Goal: Task Accomplishment & Management: Manage account settings

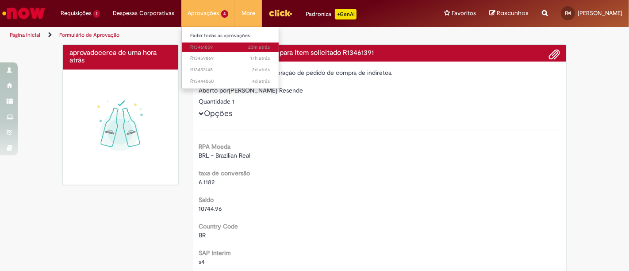
click at [210, 48] on span "23m atrás 23 minutos atrás R13461859" at bounding box center [231, 47] width 80 height 7
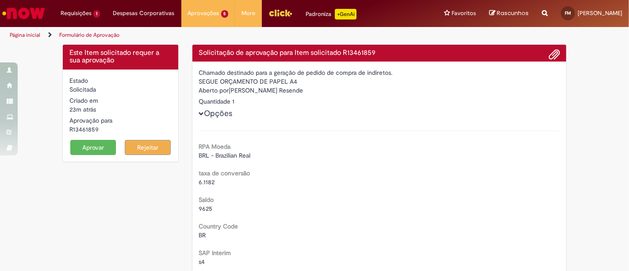
click at [79, 142] on button "Aprovar" at bounding box center [93, 147] width 46 height 15
drag, startPoint x: 85, startPoint y: 144, endPoint x: 90, endPoint y: 142, distance: 5.6
click at [85, 144] on button "Aprovar" at bounding box center [93, 147] width 46 height 15
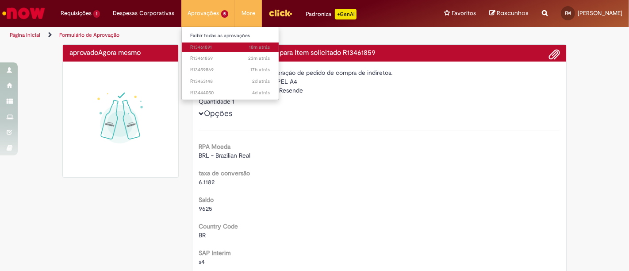
click at [208, 45] on span "18m atrás 18 minutos atrás R13461891" at bounding box center [231, 47] width 80 height 7
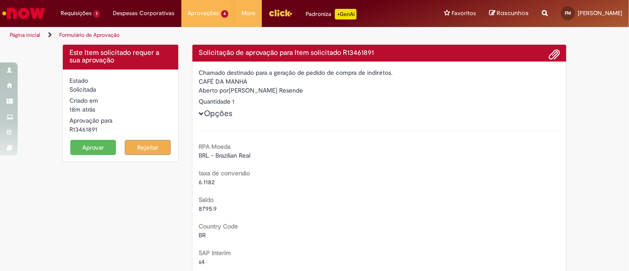
click at [86, 147] on button "Aprovar" at bounding box center [93, 147] width 46 height 15
